Goal: Obtain resource: Download file/media

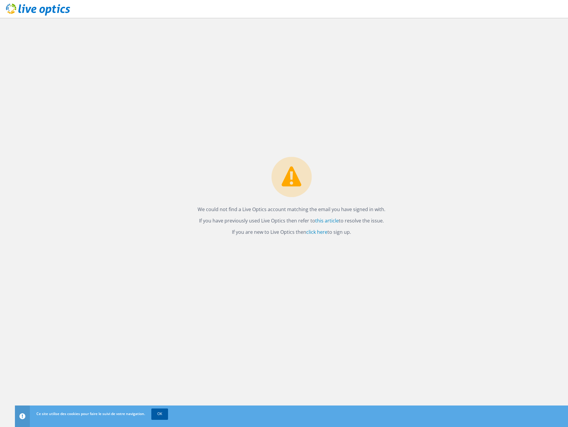
click at [163, 415] on link "OK" at bounding box center [159, 414] width 17 height 11
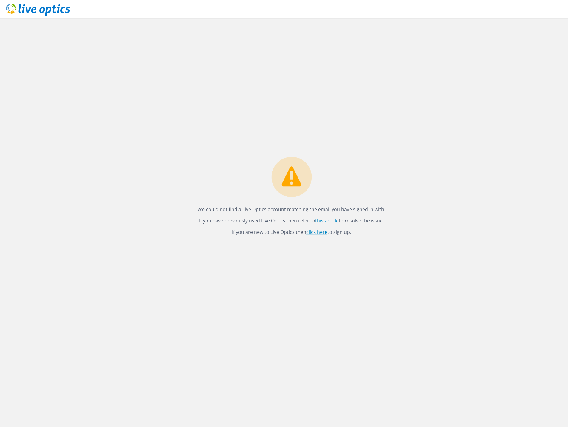
click at [315, 232] on link "click here" at bounding box center [316, 232] width 21 height 7
click at [312, 231] on link "click here" at bounding box center [316, 232] width 21 height 7
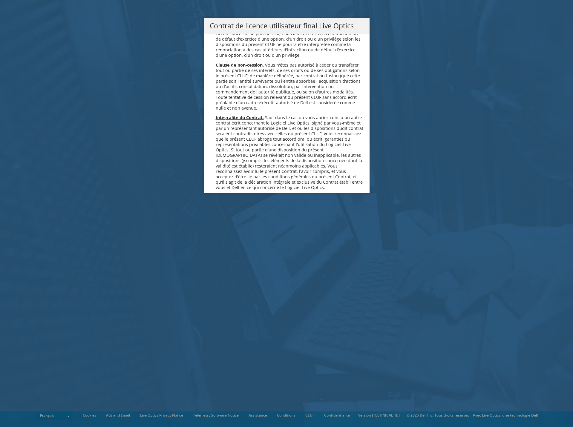
scroll to position [2641, 0]
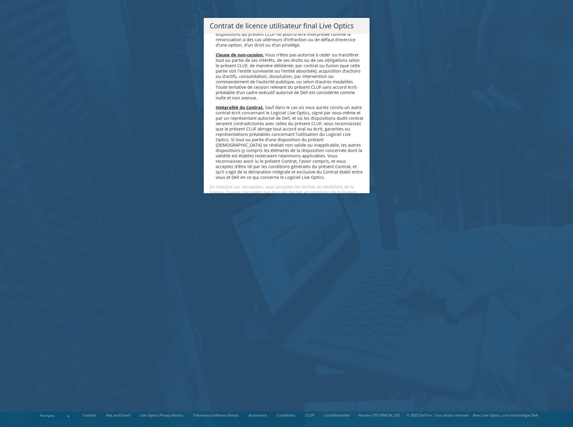
click at [229, 206] on link "Accepter" at bounding box center [228, 213] width 36 height 14
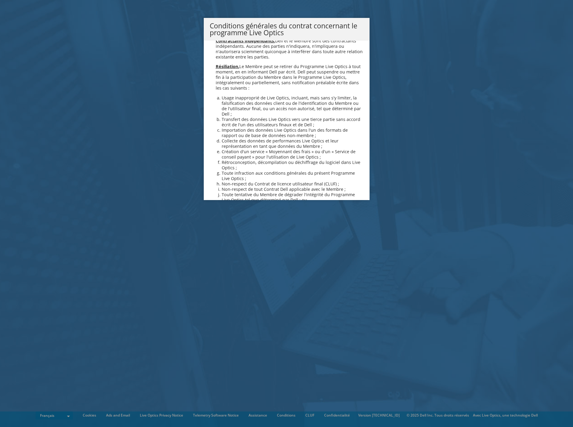
scroll to position [514, 0]
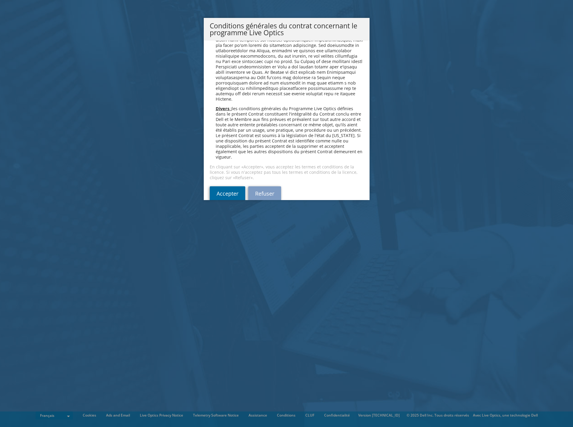
click at [226, 186] on link "Accepter" at bounding box center [228, 193] width 36 height 14
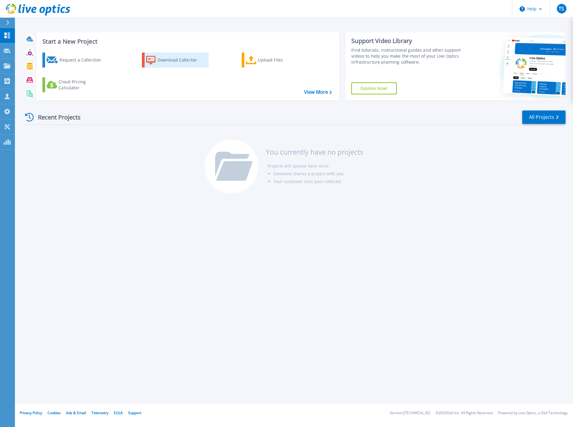
click at [190, 59] on div "Download Collector" at bounding box center [181, 60] width 48 height 12
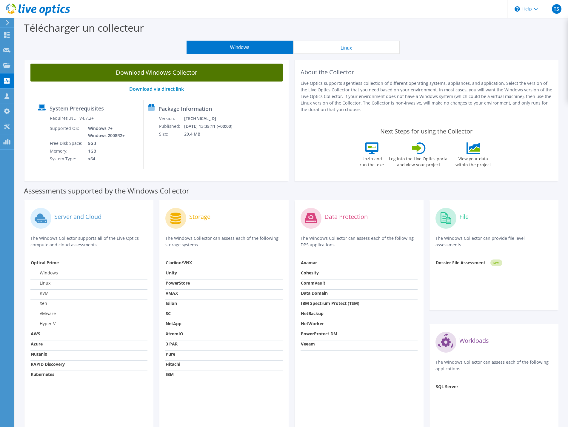
click at [172, 72] on link "Download Windows Collector" at bounding box center [156, 73] width 252 height 18
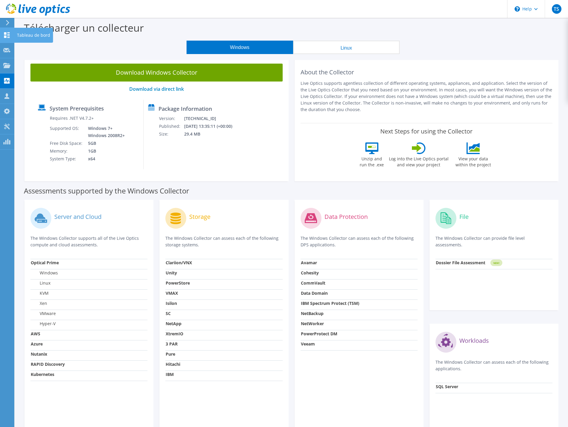
click at [6, 36] on use at bounding box center [7, 35] width 6 height 6
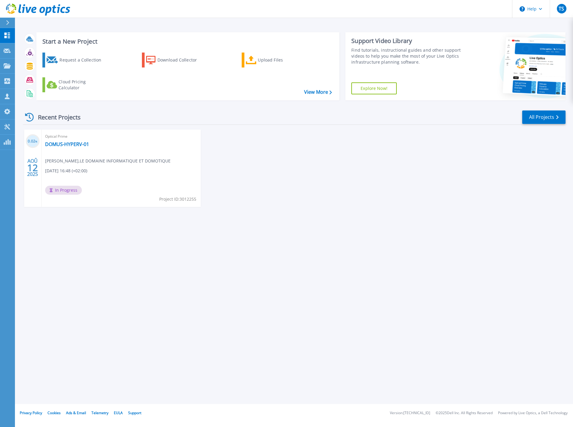
click at [36, 139] on h3 "0.02 %" at bounding box center [33, 141] width 14 height 7
click at [59, 139] on span "Optical Prime" at bounding box center [121, 136] width 152 height 7
click at [60, 145] on link "DOMUS-HYPERV-01" at bounding box center [67, 144] width 44 height 6
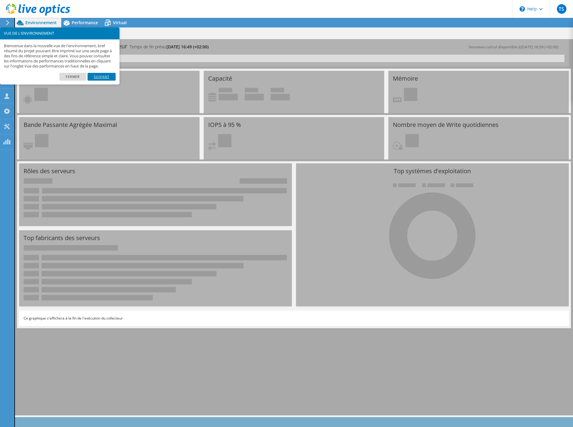
click at [102, 80] on link "Suivant" at bounding box center [102, 77] width 28 height 8
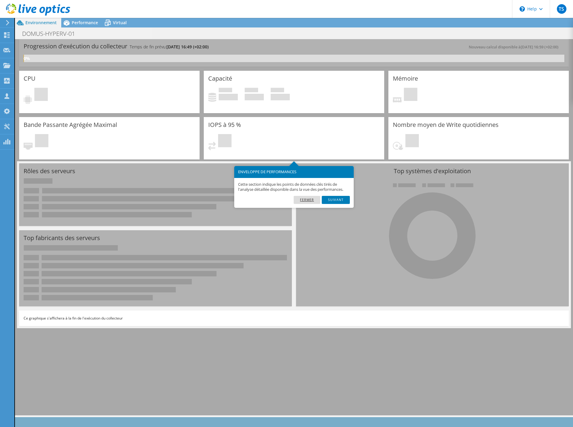
click at [310, 201] on link "Fermer" at bounding box center [307, 200] width 27 height 8
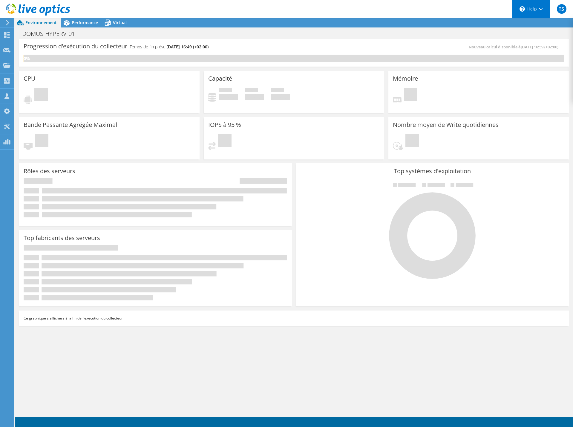
click at [533, 11] on div "\n Help" at bounding box center [531, 9] width 38 height 18
click at [94, 17] on header "TS Partenaire THOMAS SANDIER tsandier@ldied.com LE DOMAINE INFORMATIQUE ET DOMO…" at bounding box center [286, 9] width 573 height 18
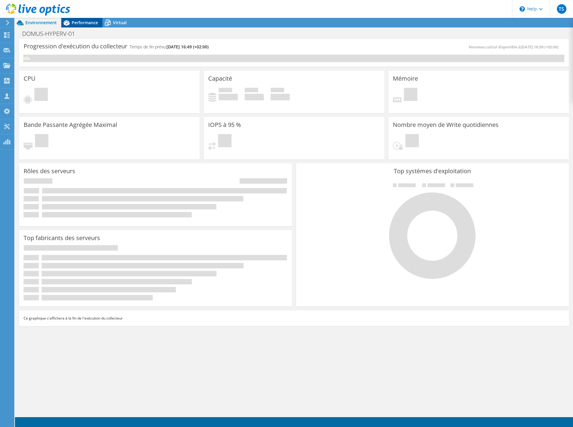
click at [96, 25] on span "Performance" at bounding box center [85, 23] width 26 height 6
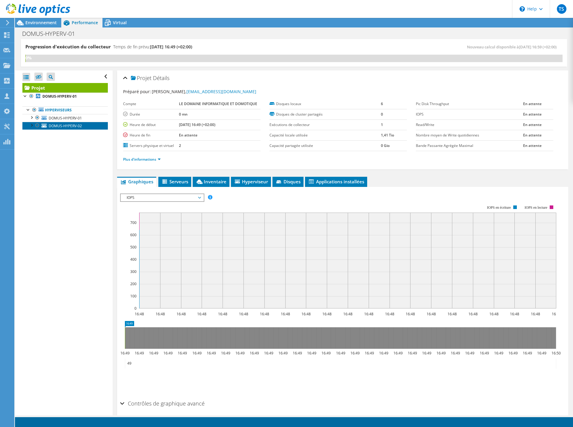
click at [71, 128] on span "DOMUS-HYPERV-02" at bounding box center [65, 125] width 33 height 5
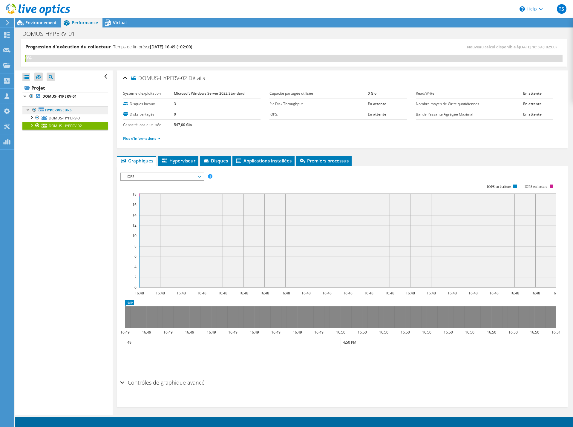
click at [66, 113] on link "Hyperviseurs" at bounding box center [64, 110] width 85 height 8
click at [65, 117] on span "DOMUS-HYPERV-01" at bounding box center [65, 118] width 33 height 5
click at [56, 108] on link "Hyperviseurs" at bounding box center [64, 110] width 85 height 8
click at [63, 127] on span "DOMUS-HYPERV-02" at bounding box center [65, 125] width 33 height 5
click at [63, 114] on link "DOMUS-HYPERV-01" at bounding box center [64, 118] width 85 height 8
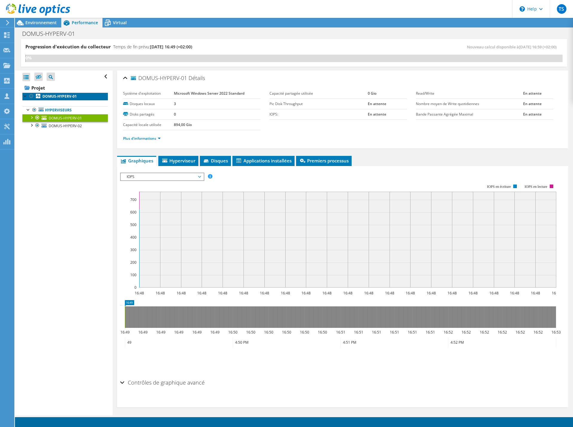
click at [55, 97] on b "DOMUS-HYPERV-01" at bounding box center [59, 96] width 34 height 5
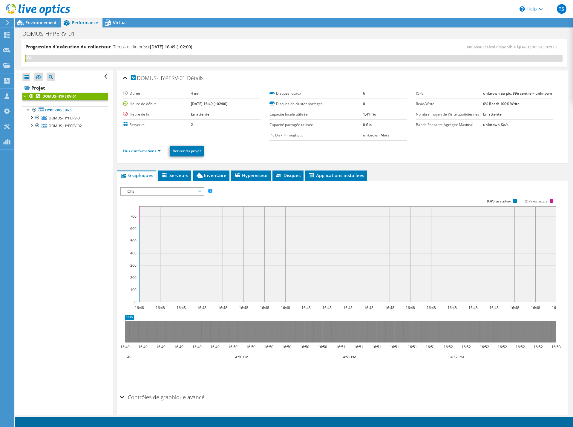
click at [170, 169] on div "DOMUS-HYPERV-01 Détails Durée 4 mn Heure de début 08/12/2025, 16:49 (+02:00) He…" at bounding box center [343, 251] width 460 height 362
click at [169, 174] on span "Serveurs" at bounding box center [174, 175] width 27 height 6
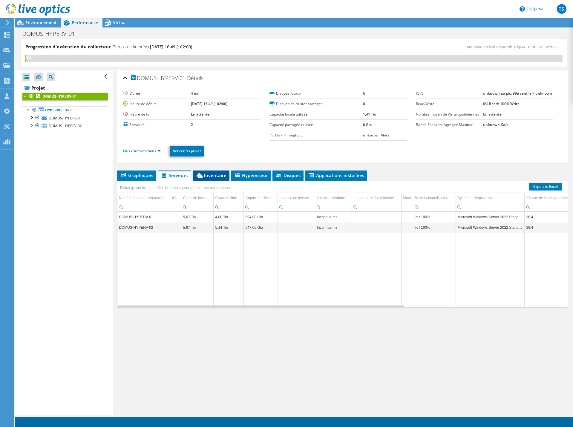
click at [207, 176] on span "Inventaire" at bounding box center [211, 175] width 31 height 6
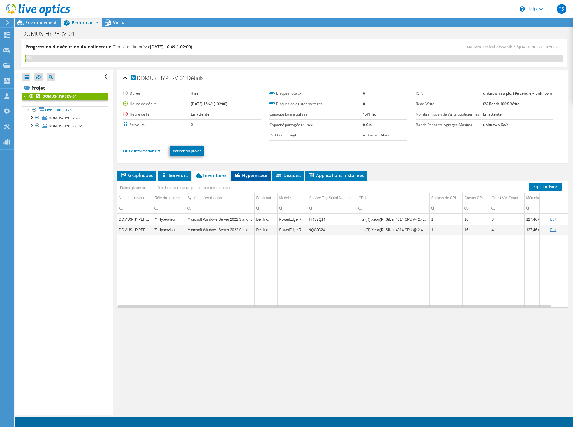
click at [258, 177] on span "Hyperviseur" at bounding box center [251, 175] width 34 height 6
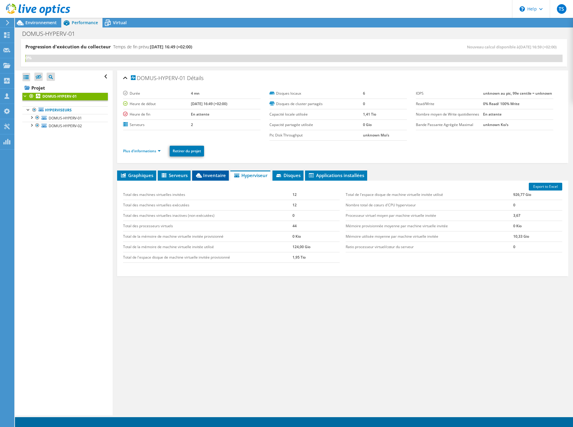
click at [214, 176] on span "Inventaire" at bounding box center [210, 175] width 31 height 6
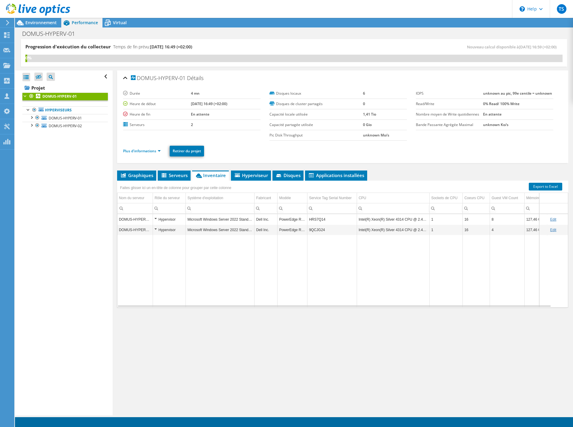
click at [46, 173] on div "Ouvrir tout Fermer tout Masquer les nœuds exclus Filtre de l'arborescence des p…" at bounding box center [63, 242] width 97 height 345
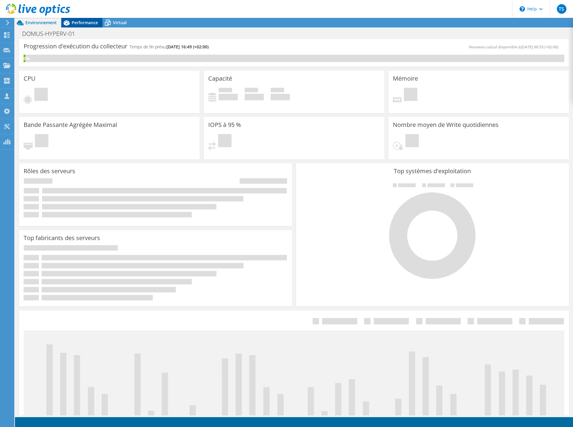
click at [89, 24] on span "Performance" at bounding box center [85, 23] width 26 height 6
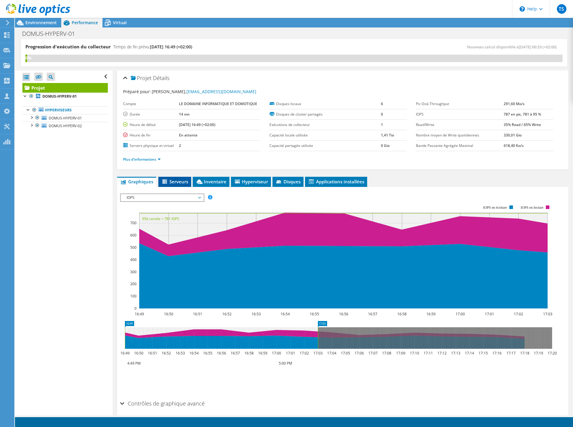
click at [167, 182] on icon at bounding box center [165, 182] width 6 height 5
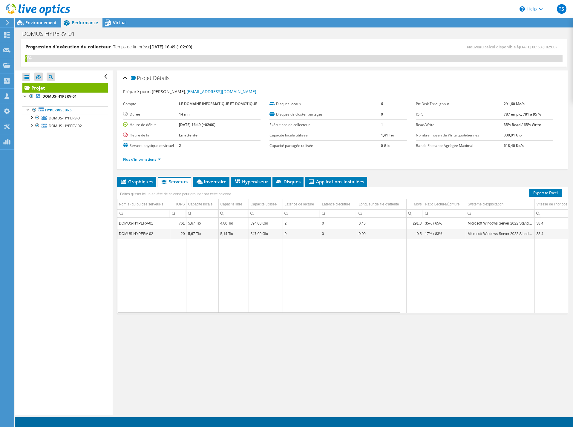
click at [161, 223] on td "DOMUS-HYPERV-01" at bounding box center [143, 223] width 53 height 10
click at [149, 224] on td "DOMUS-HYPERV-01" at bounding box center [143, 223] width 53 height 10
drag, startPoint x: 205, startPoint y: 311, endPoint x: 215, endPoint y: 303, distance: 12.7
click at [215, 303] on body "TS Partenaire THOMAS SANDIER tsandier@ldied.com LE DOMAINE INFORMATIQUE ET DOMO…" at bounding box center [286, 213] width 573 height 427
click at [219, 180] on span "Inventaire" at bounding box center [211, 182] width 31 height 6
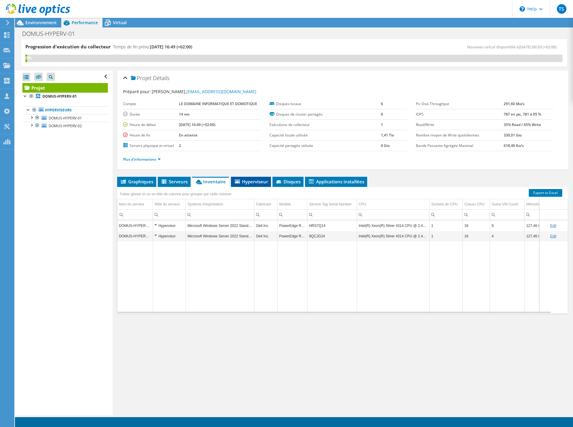
click at [249, 183] on span "Hyperviseur" at bounding box center [251, 182] width 34 height 6
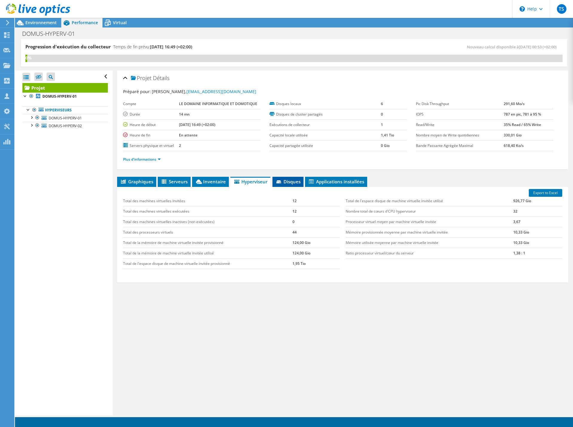
click at [285, 183] on span "Disques" at bounding box center [287, 182] width 25 height 6
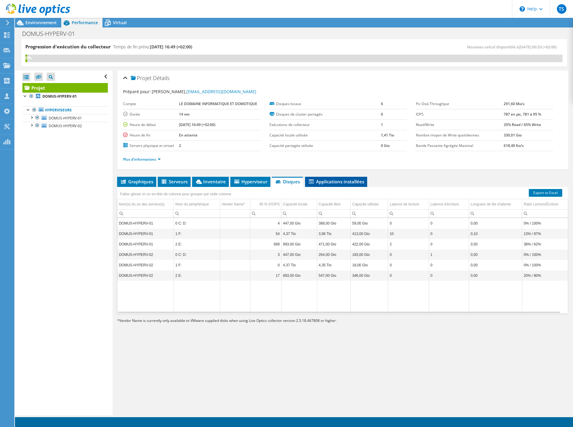
click at [326, 183] on span "Applications installées" at bounding box center [336, 182] width 56 height 6
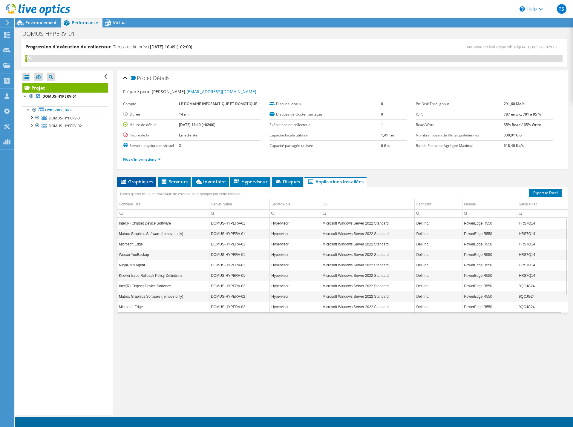
click at [134, 184] on span "Graphiques" at bounding box center [136, 182] width 33 height 6
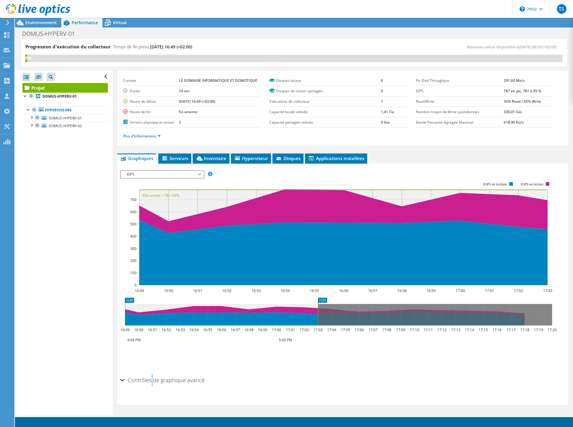
click at [152, 377] on h2 "Contrôles de graphique avancé" at bounding box center [162, 380] width 85 height 12
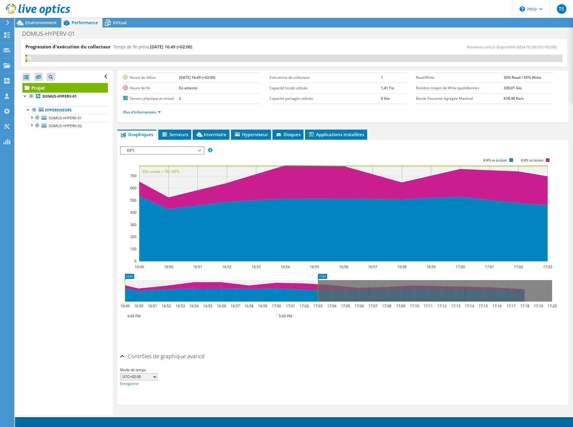
click at [167, 358] on h2 "Contrôles de graphique avancé" at bounding box center [162, 356] width 85 height 12
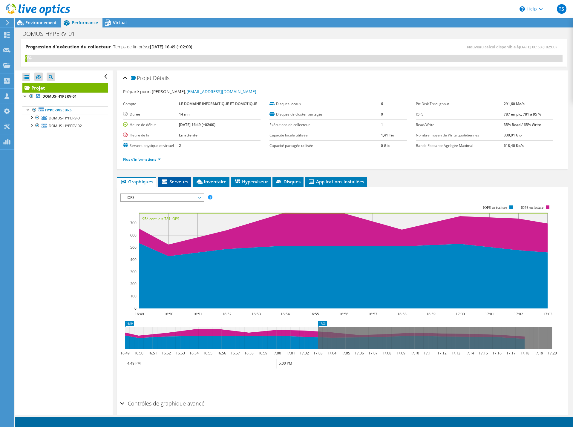
click at [175, 177] on li "Serveurs" at bounding box center [174, 182] width 33 height 10
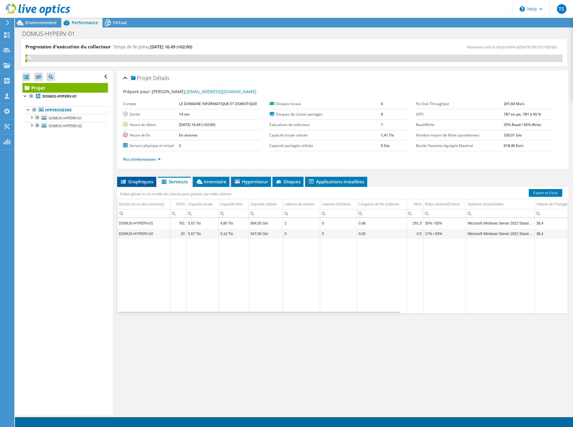
click at [137, 183] on span "Graphiques" at bounding box center [136, 182] width 33 height 6
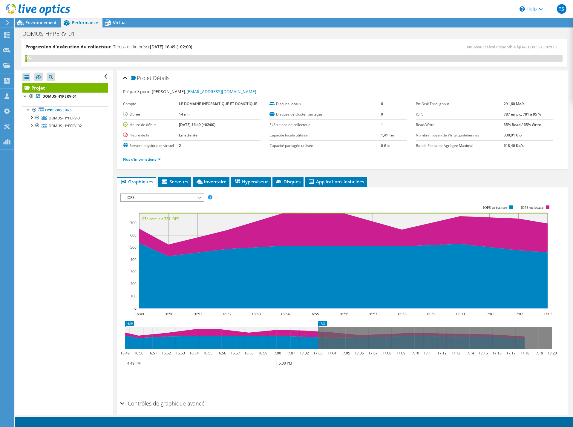
click at [408, 332] on icon at bounding box center [338, 338] width 427 height 22
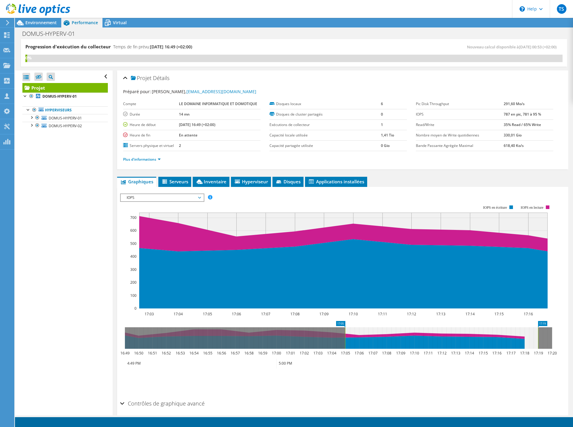
drag, startPoint x: 488, startPoint y: 339, endPoint x: 520, endPoint y: 340, distance: 32.0
click at [520, 340] on icon at bounding box center [441, 338] width 193 height 22
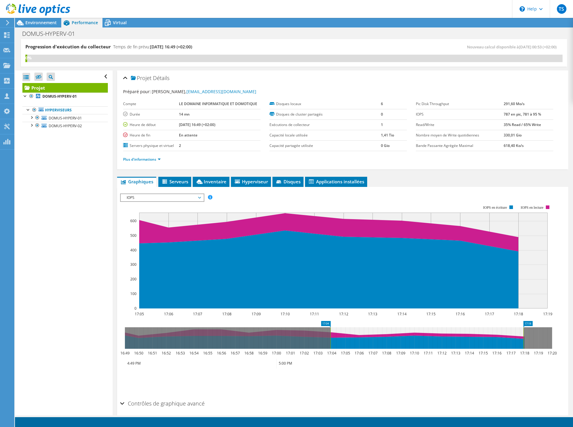
drag, startPoint x: 507, startPoint y: 342, endPoint x: 491, endPoint y: 342, distance: 15.2
click at [491, 342] on icon at bounding box center [426, 338] width 193 height 22
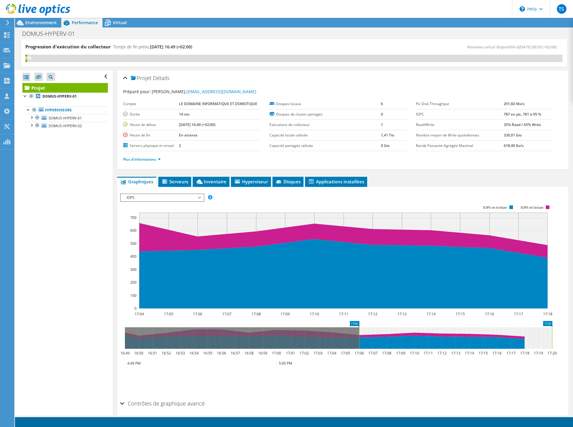
drag, startPoint x: 491, startPoint y: 342, endPoint x: 525, endPoint y: 351, distance: 35.1
click at [525, 351] on icon "17:06 17:20 16:49 16:50 16:51 16:52 16:53 16:54 16:55 16:56 16:57 16:58 16:59 1…" at bounding box center [338, 345] width 437 height 48
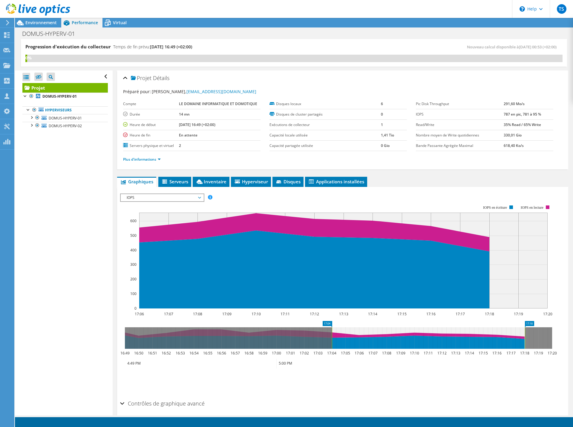
drag, startPoint x: 481, startPoint y: 345, endPoint x: 467, endPoint y: 344, distance: 14.4
click at [467, 344] on icon at bounding box center [428, 338] width 193 height 22
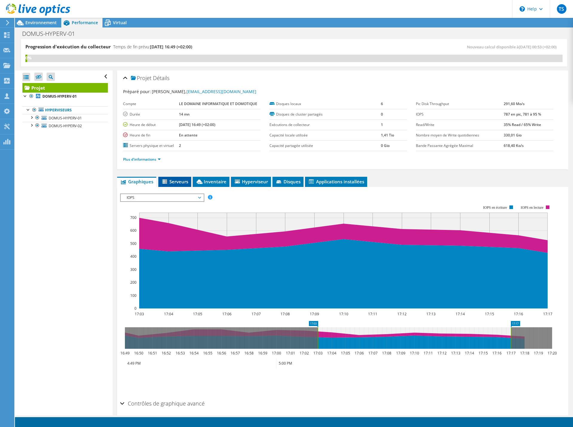
click at [166, 181] on icon at bounding box center [165, 182] width 6 height 5
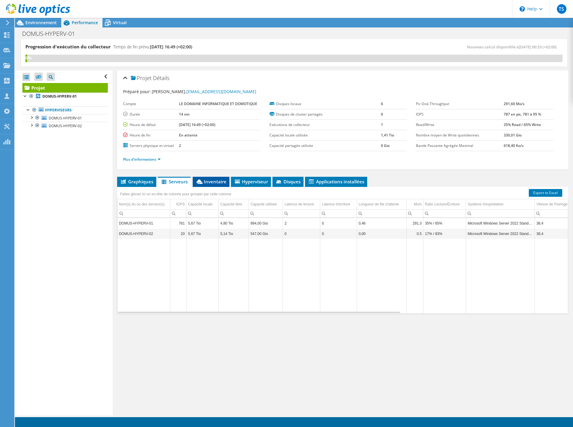
click at [199, 180] on icon at bounding box center [200, 182] width 6 height 4
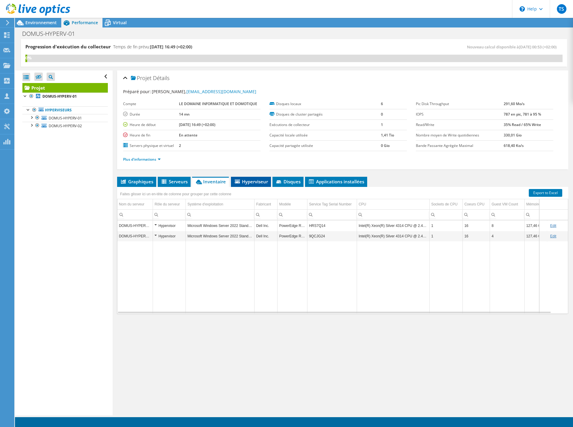
click at [239, 180] on icon at bounding box center [237, 182] width 5 height 4
